Goal: Browse casually

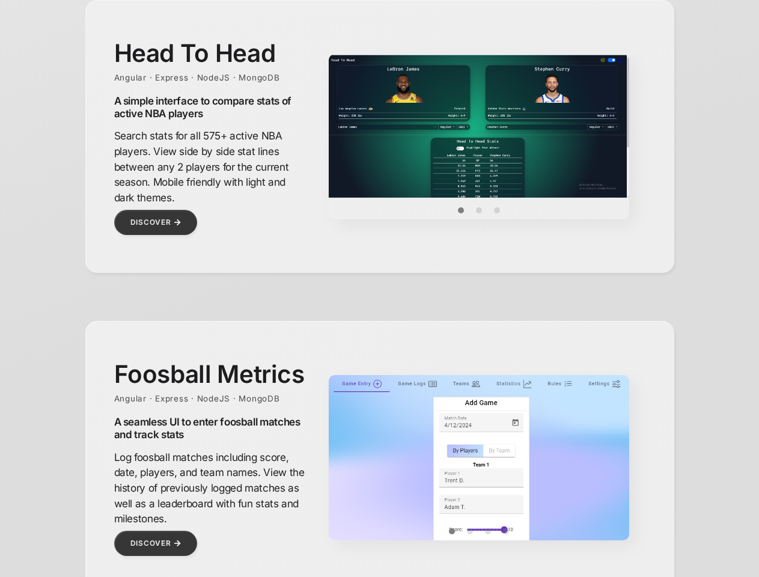
scroll to position [541, 0]
click at [479, 126] on img at bounding box center [479, 126] width 300 height 144
click at [461, 210] on button "Item 0" at bounding box center [461, 210] width 18 height 18
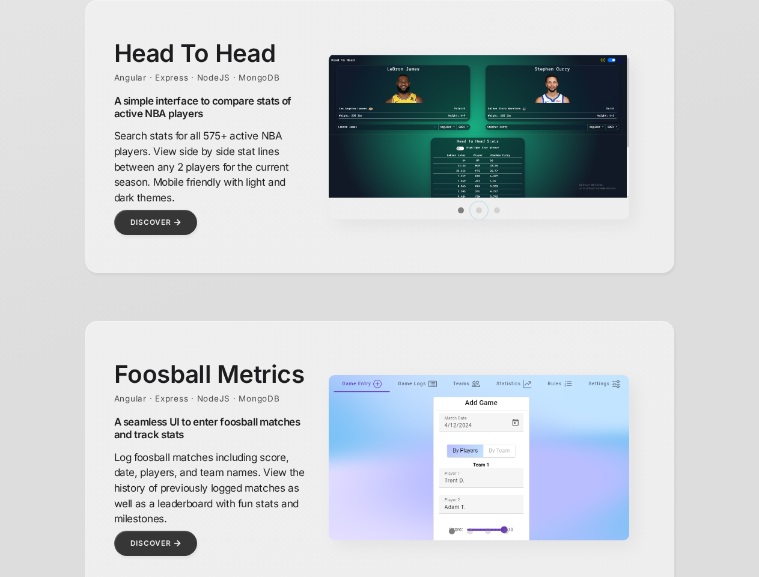
click at [479, 210] on button "Item 1" at bounding box center [479, 210] width 18 height 18
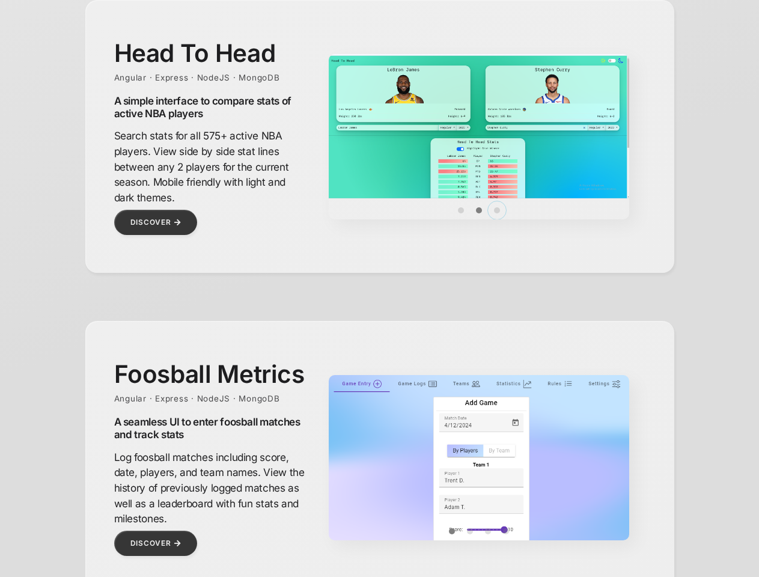
click at [497, 210] on button "Item 2" at bounding box center [497, 210] width 18 height 18
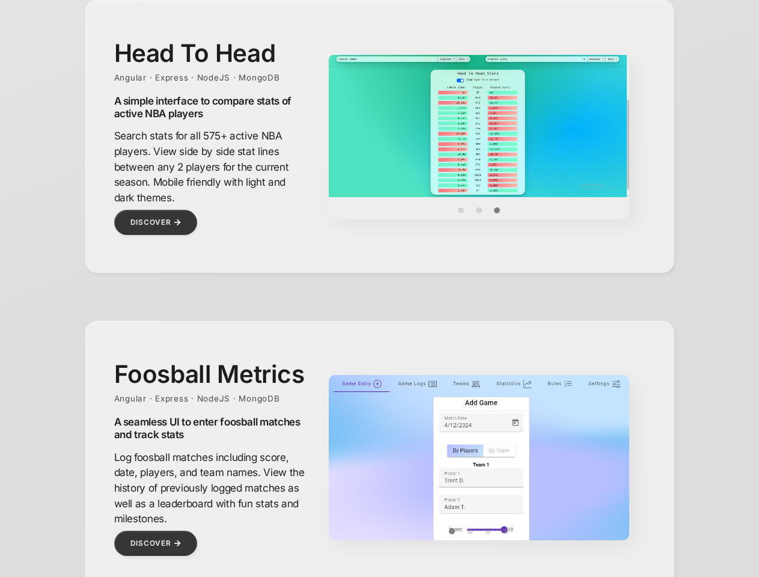
click at [479, 457] on img at bounding box center [479, 522] width 300 height 294
click at [479, 476] on img at bounding box center [479, 522] width 300 height 294
click at [452, 531] on button "Item 0" at bounding box center [452, 531] width 18 height 18
